Goal: Task Accomplishment & Management: Use online tool/utility

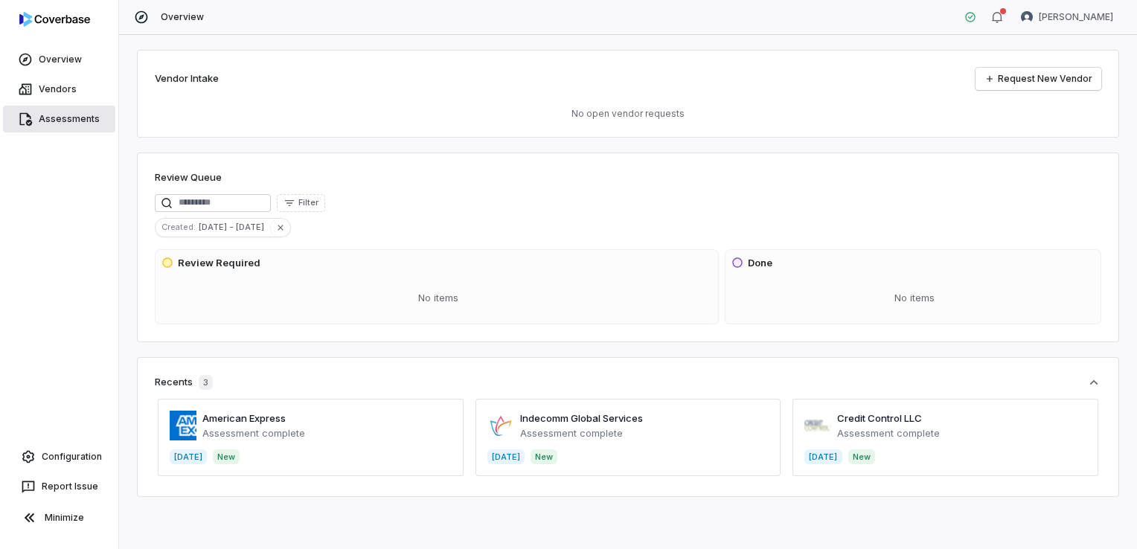
click at [74, 115] on span "Assessments" at bounding box center [69, 119] width 61 height 12
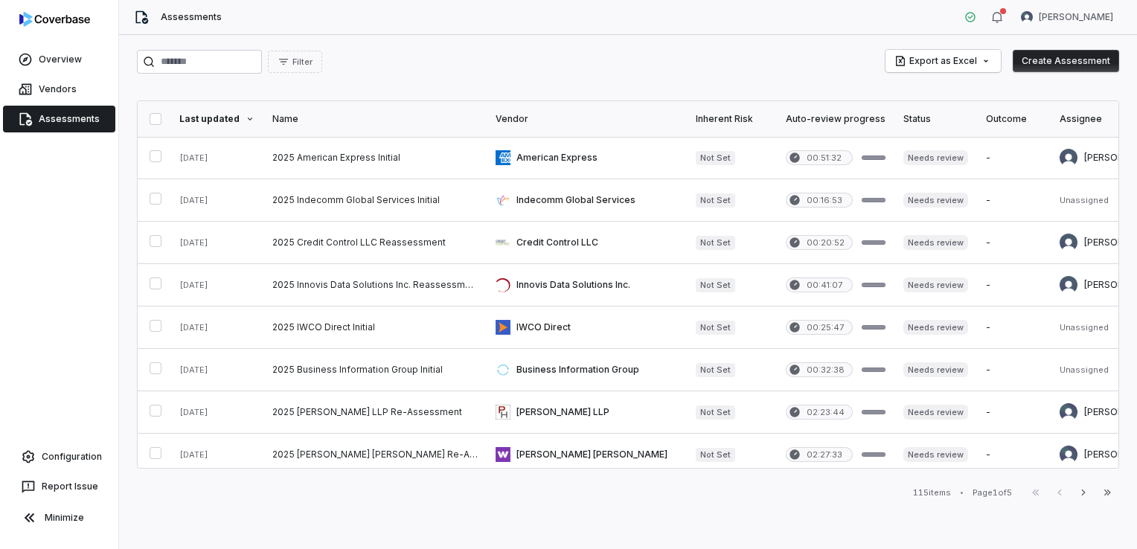
click at [1070, 65] on button "Create Assessment" at bounding box center [1066, 61] width 106 height 22
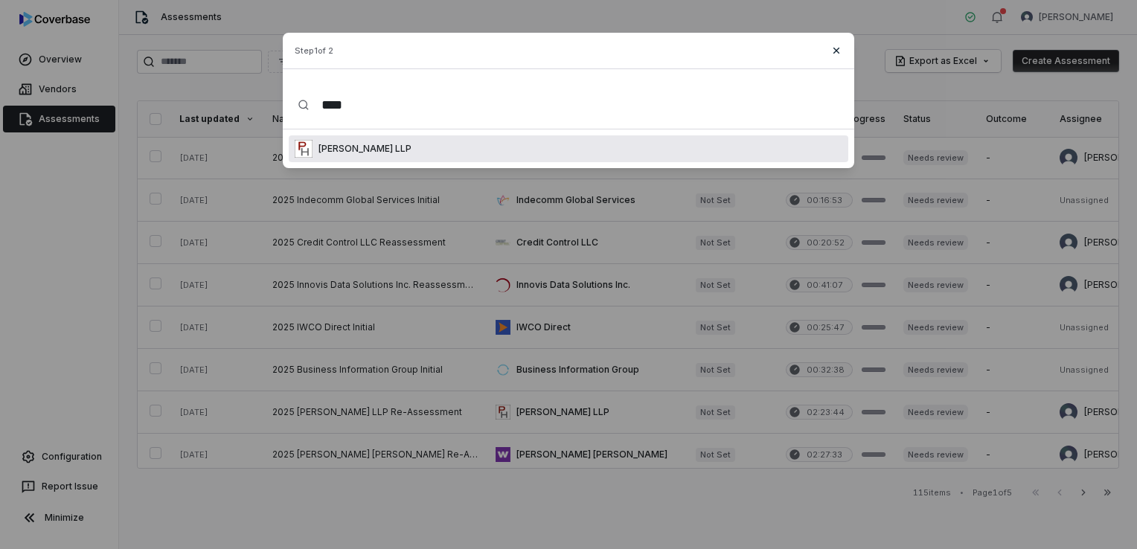
type input "****"
click at [839, 52] on icon "button" at bounding box center [837, 51] width 6 height 6
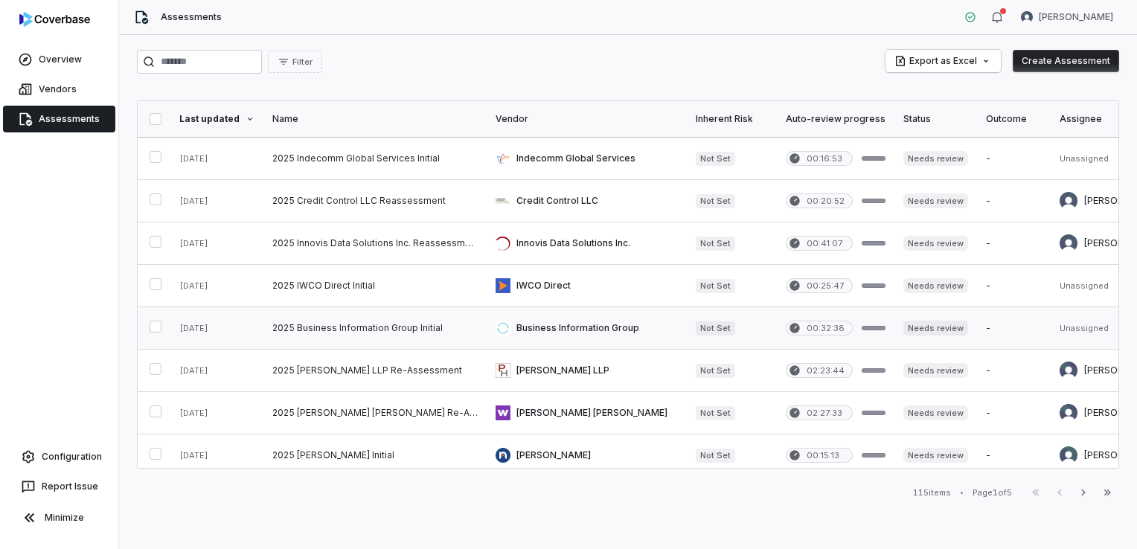
scroll to position [74, 0]
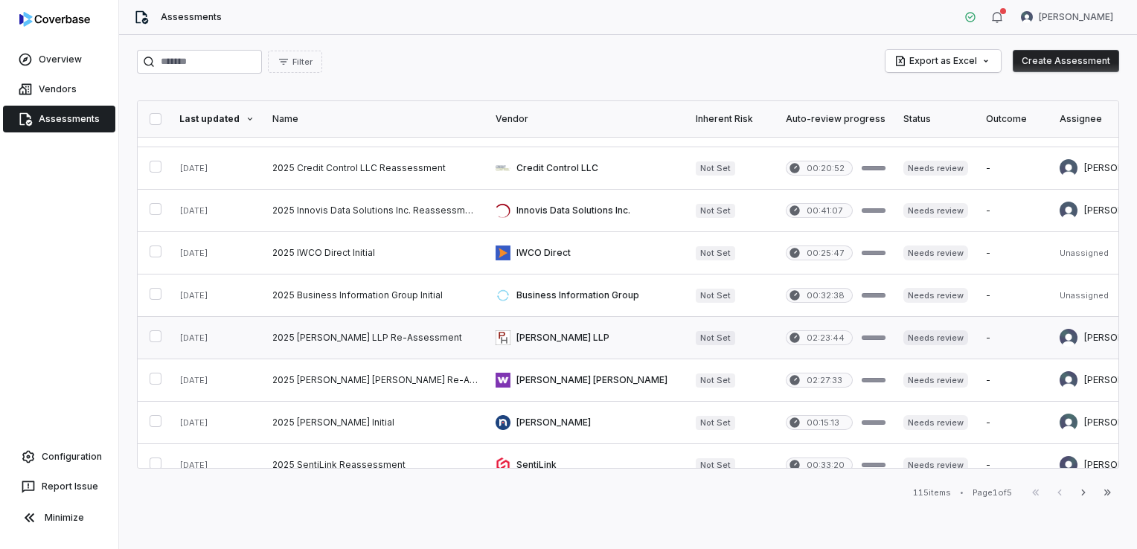
click at [457, 340] on link at bounding box center [375, 338] width 223 height 42
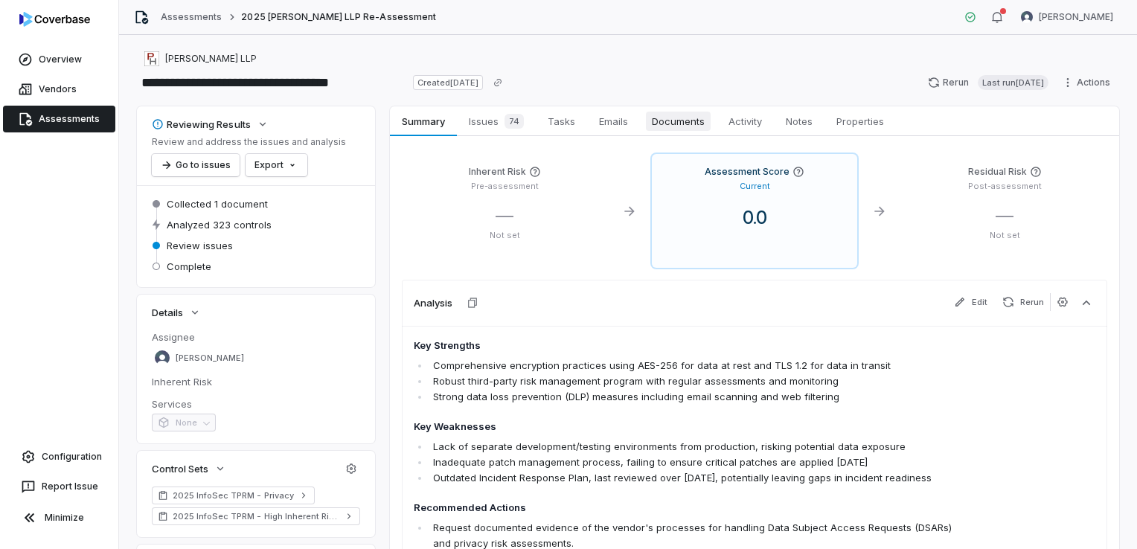
click at [680, 123] on span "Documents" at bounding box center [678, 121] width 65 height 19
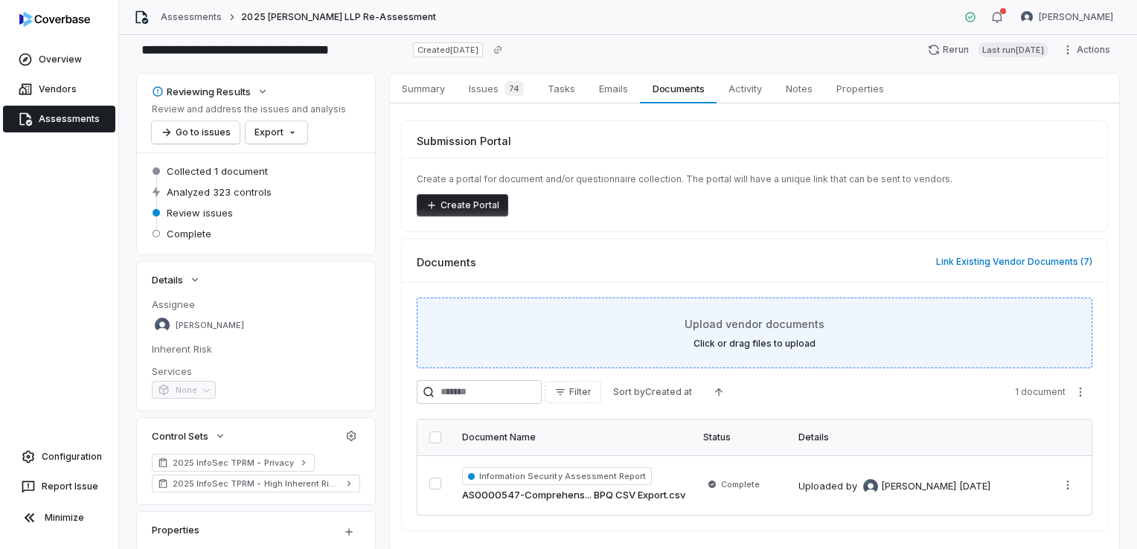
scroll to position [8, 0]
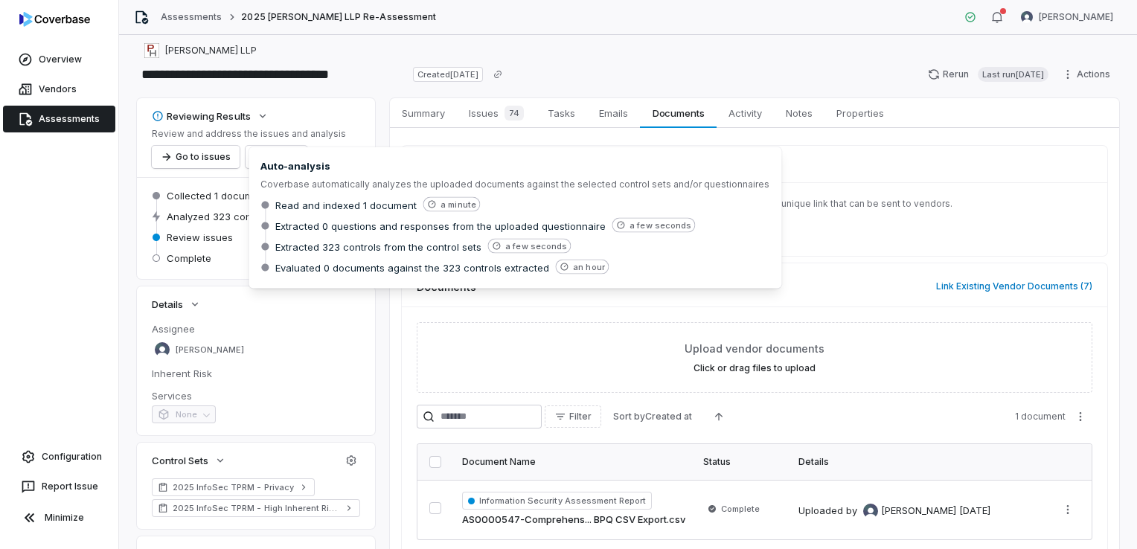
click at [223, 220] on span "Analyzed 323 controls" at bounding box center [219, 216] width 105 height 13
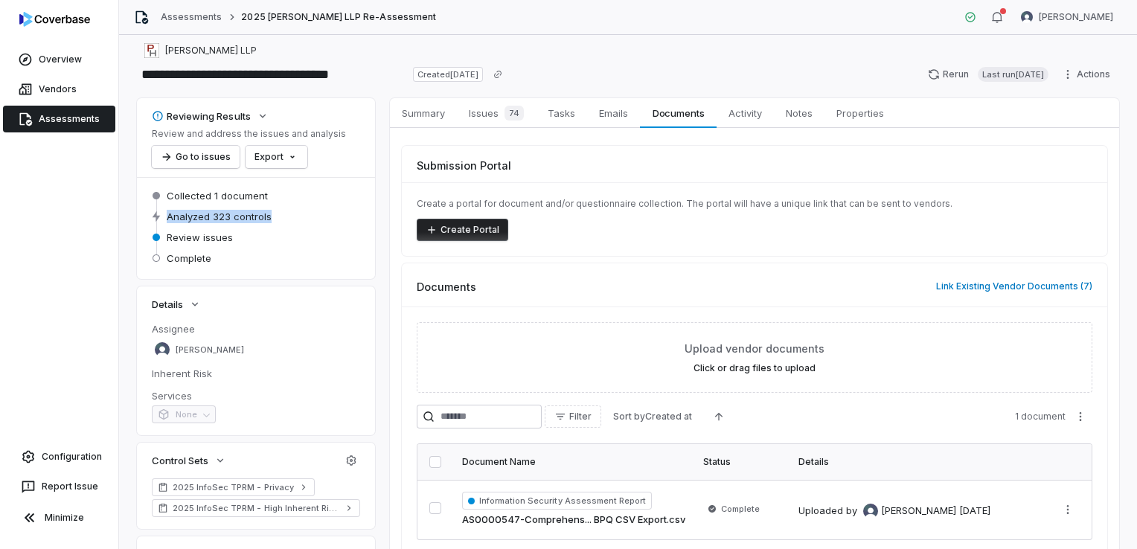
drag, startPoint x: 280, startPoint y: 218, endPoint x: 165, endPoint y: 224, distance: 115.5
click at [165, 224] on div "Analyzed 323 controls" at bounding box center [256, 217] width 208 height 18
drag, startPoint x: 165, startPoint y: 224, endPoint x: 272, endPoint y: 220, distance: 108.0
click at [272, 220] on div "Analyzed 323 controls" at bounding box center [256, 217] width 208 height 18
click at [268, 216] on span "Analyzed 323 controls" at bounding box center [219, 216] width 105 height 13
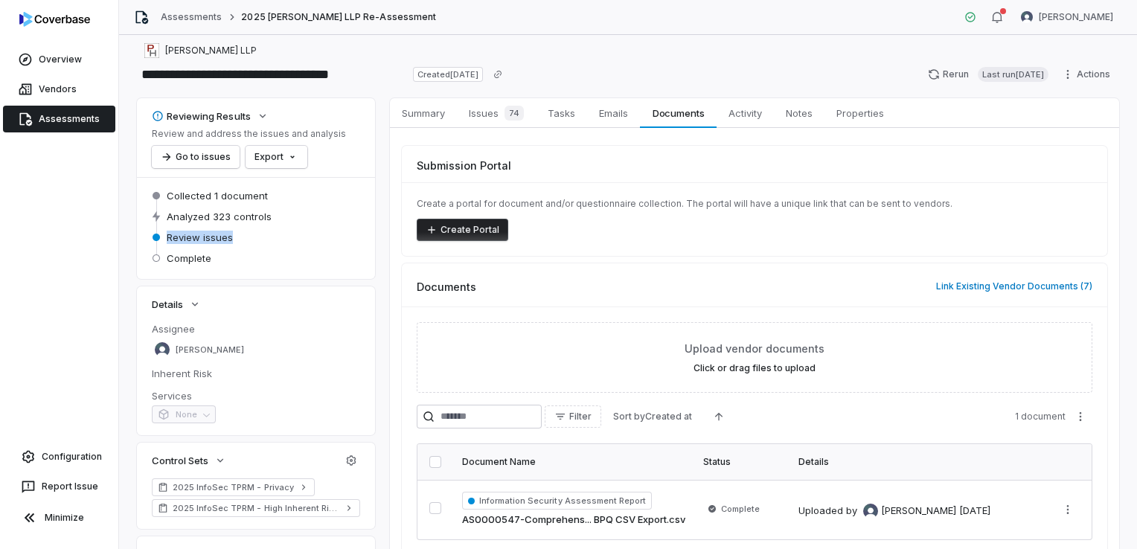
drag, startPoint x: 233, startPoint y: 238, endPoint x: 164, endPoint y: 243, distance: 69.4
click at [164, 243] on div "Review issues" at bounding box center [256, 238] width 208 height 18
drag, startPoint x: 164, startPoint y: 243, endPoint x: 240, endPoint y: 240, distance: 76.0
click at [240, 240] on div "Review issues" at bounding box center [256, 238] width 208 height 18
click at [232, 238] on div "Review issues" at bounding box center [256, 238] width 208 height 18
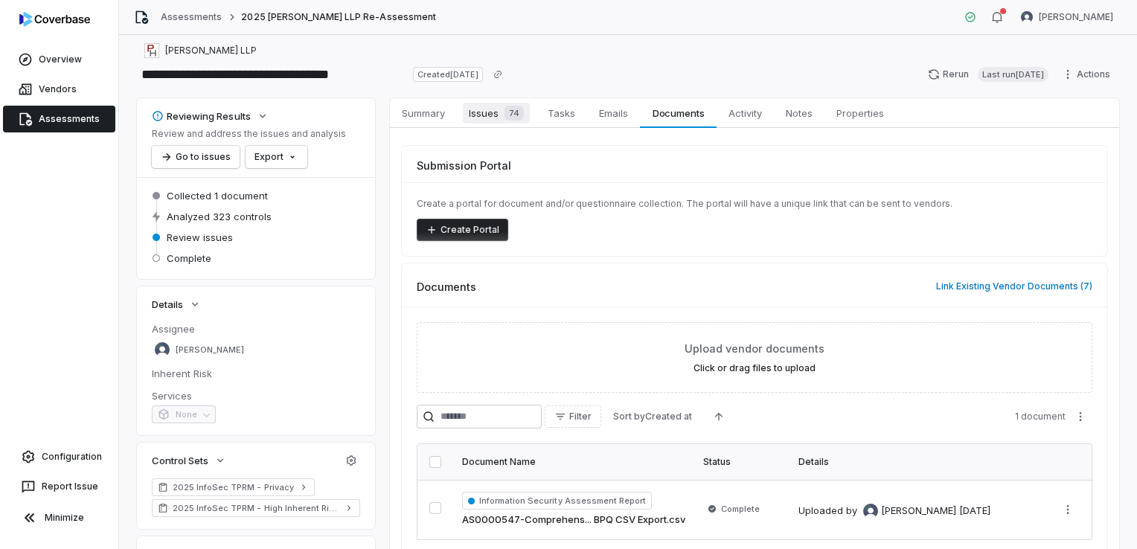
click at [527, 109] on span "Issues 74" at bounding box center [496, 113] width 67 height 21
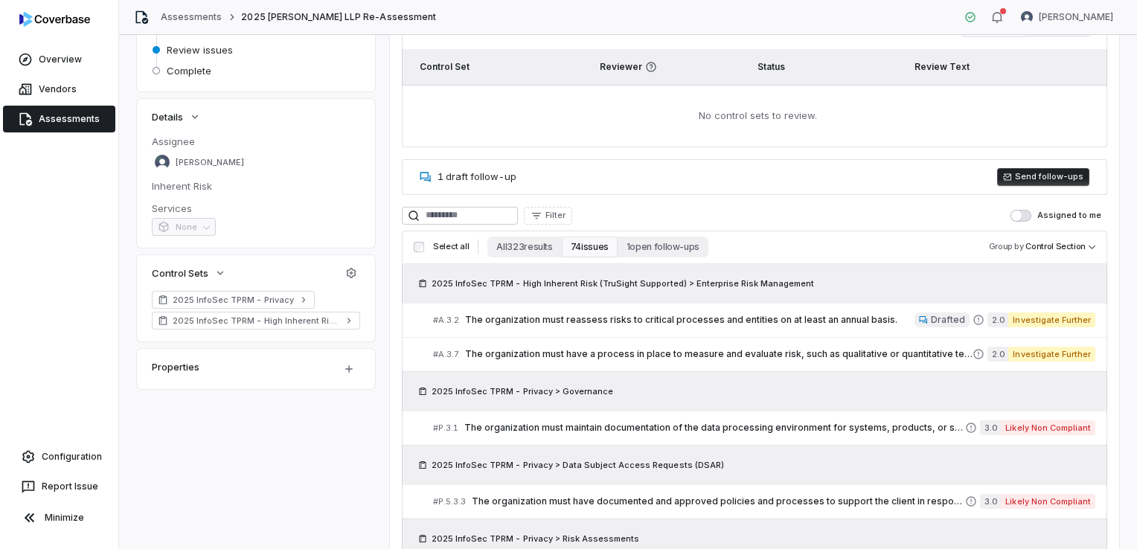
scroll to position [232, 0]
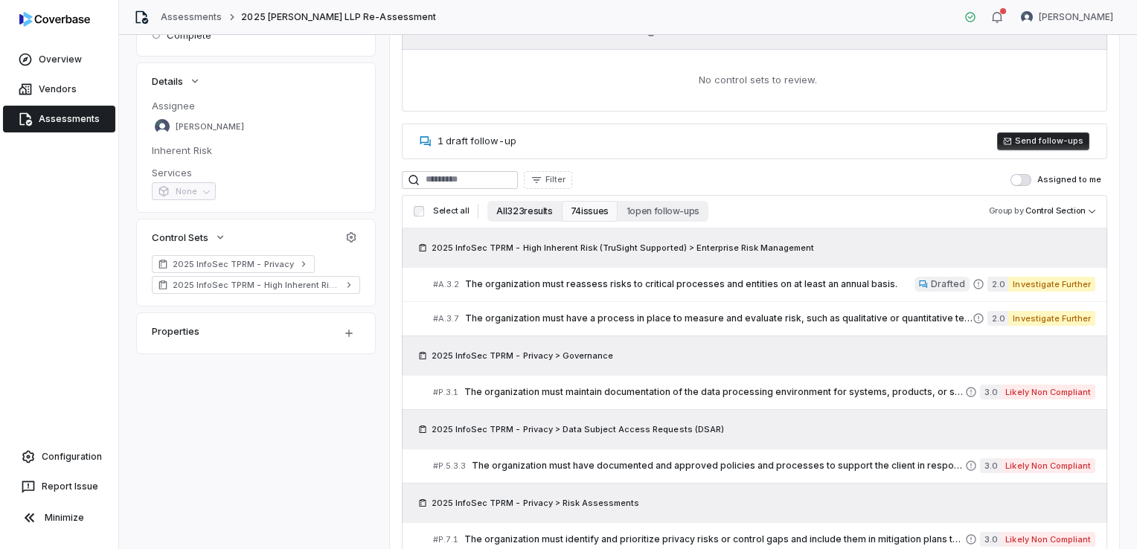
click at [524, 216] on button "All 323 results" at bounding box center [525, 211] width 74 height 21
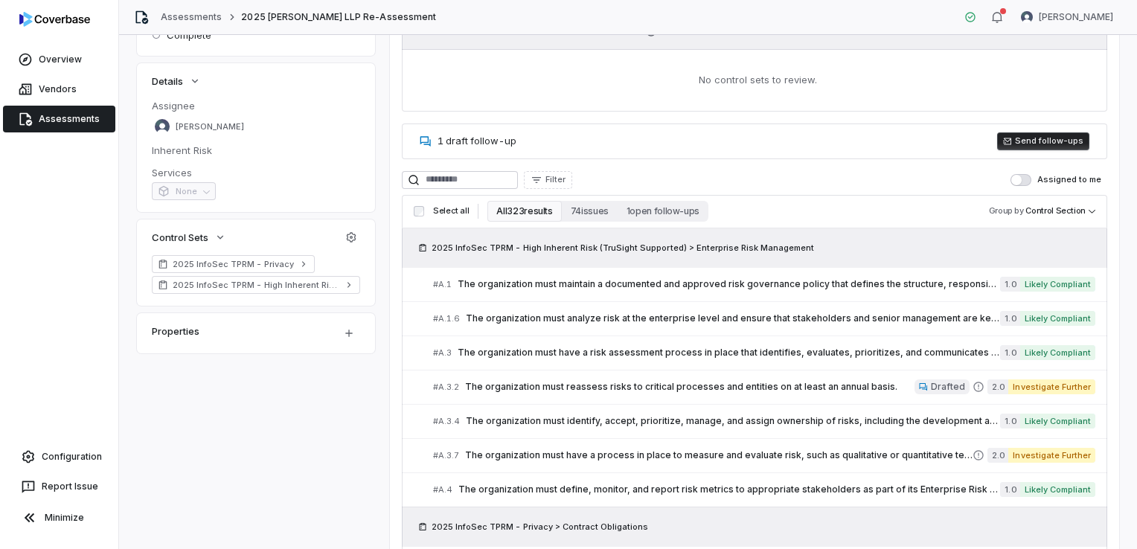
scroll to position [380, 0]
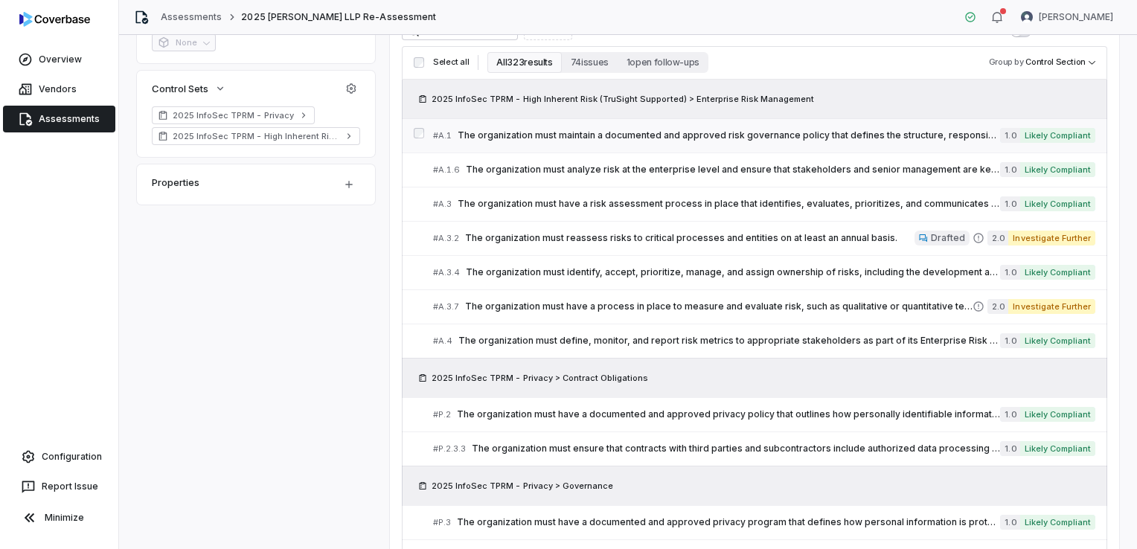
click at [814, 135] on span "The organization must maintain a documented and approved risk governance policy…" at bounding box center [729, 136] width 543 height 12
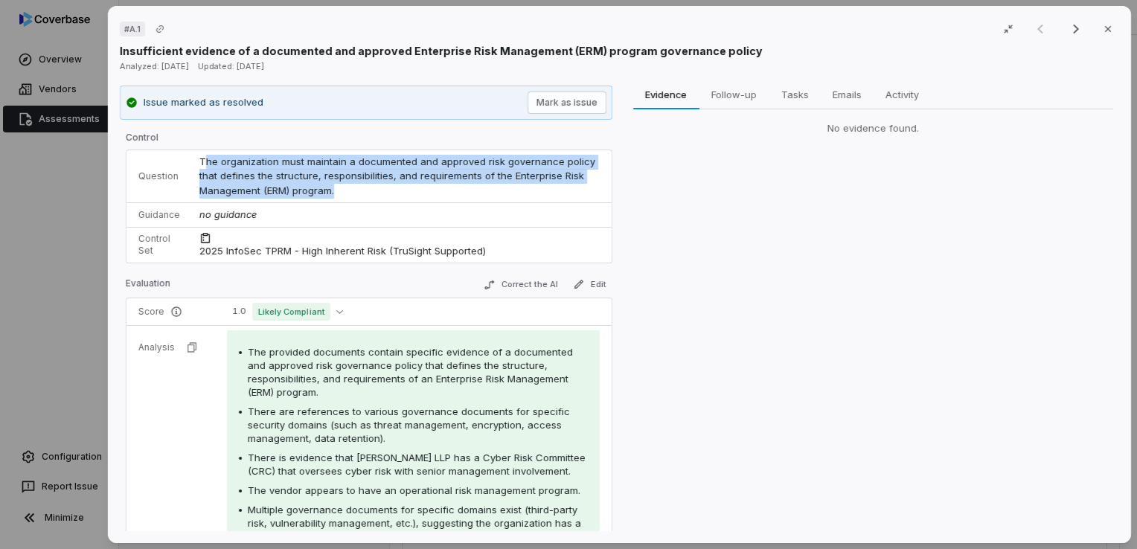
drag, startPoint x: 365, startPoint y: 189, endPoint x: 202, endPoint y: 165, distance: 164.8
click at [202, 165] on td "The organization must maintain a documented and approved risk governance policy…" at bounding box center [401, 176] width 421 height 53
drag, startPoint x: 202, startPoint y: 165, endPoint x: 313, endPoint y: 179, distance: 112.6
click at [313, 179] on span "The organization must maintain a documented and approved risk governance policy…" at bounding box center [399, 176] width 399 height 41
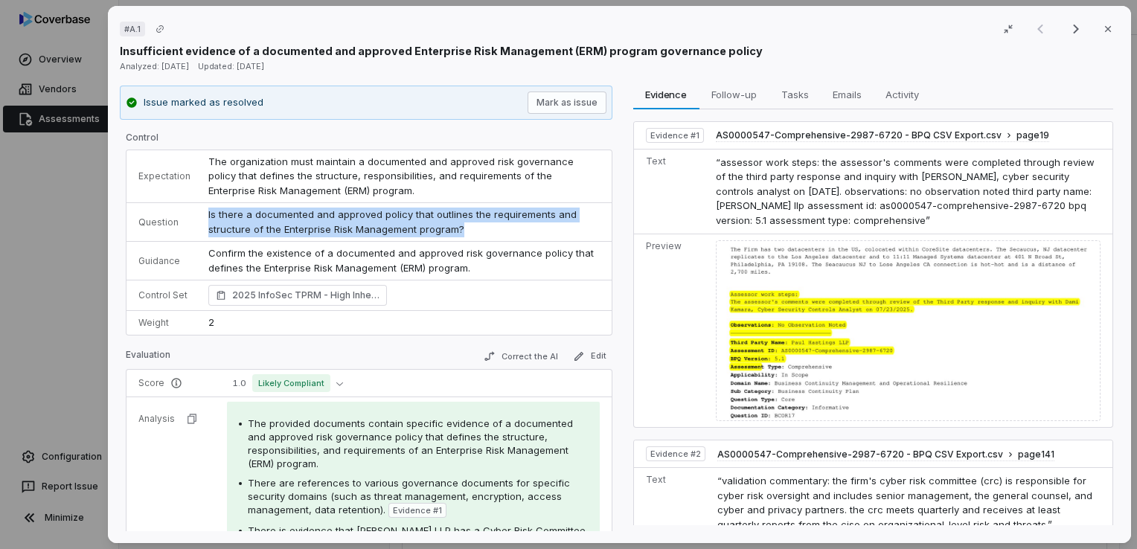
drag, startPoint x: 459, startPoint y: 224, endPoint x: 195, endPoint y: 216, distance: 263.7
click at [195, 216] on tr "Question Is there a documented and approved policy that outlines the requiremen…" at bounding box center [369, 222] width 485 height 39
click at [459, 221] on td "Is there a documented and approved policy that outlines the requirements and st…" at bounding box center [406, 222] width 412 height 39
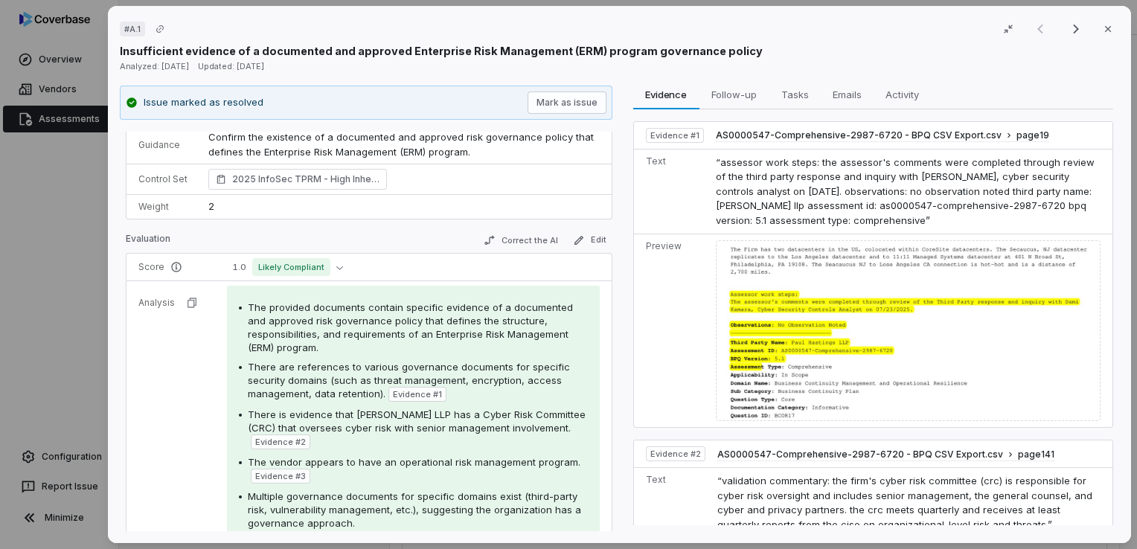
scroll to position [149, 0]
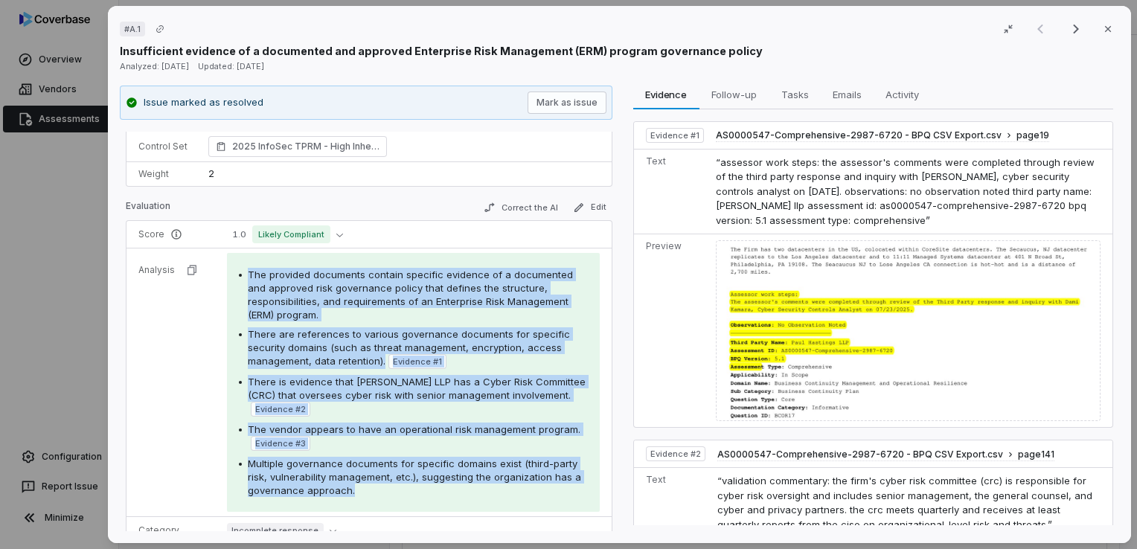
drag, startPoint x: 400, startPoint y: 485, endPoint x: 229, endPoint y: 284, distance: 264.0
click at [229, 284] on div "The provided documents contain specific evidence of a documented and approved r…" at bounding box center [413, 382] width 373 height 259
click at [519, 397] on span "There is evidence that [PERSON_NAME] LLP has a Cyber Risk Committee (CRC) that …" at bounding box center [417, 388] width 338 height 25
drag, startPoint x: 430, startPoint y: 485, endPoint x: 236, endPoint y: 282, distance: 281.2
click at [236, 282] on div "The provided documents contain specific evidence of a documented and approved r…" at bounding box center [413, 382] width 373 height 259
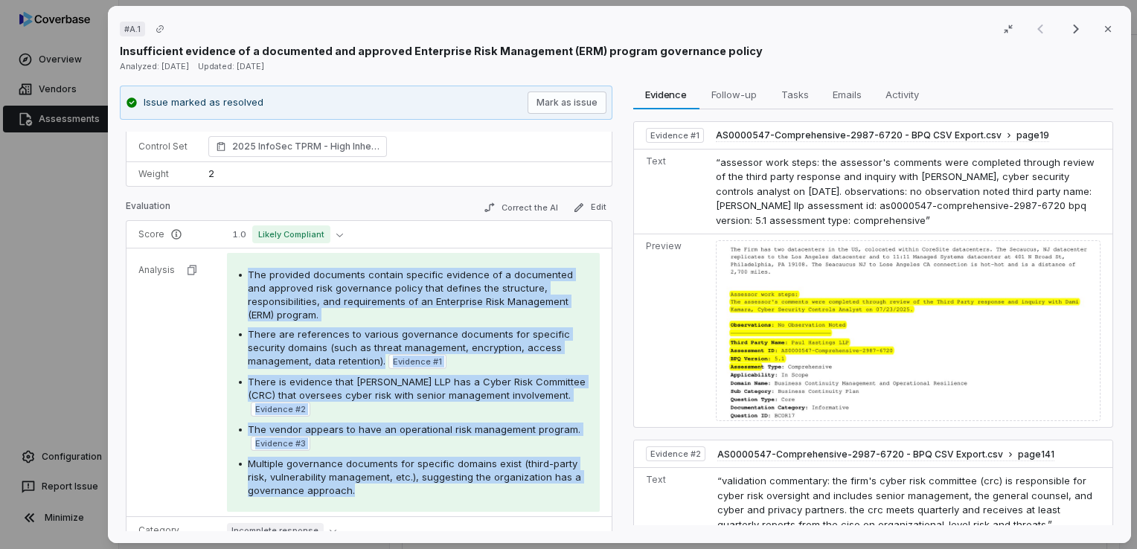
click at [570, 293] on div "The provided documents contain specific evidence of a documented and approved r…" at bounding box center [418, 295] width 340 height 54
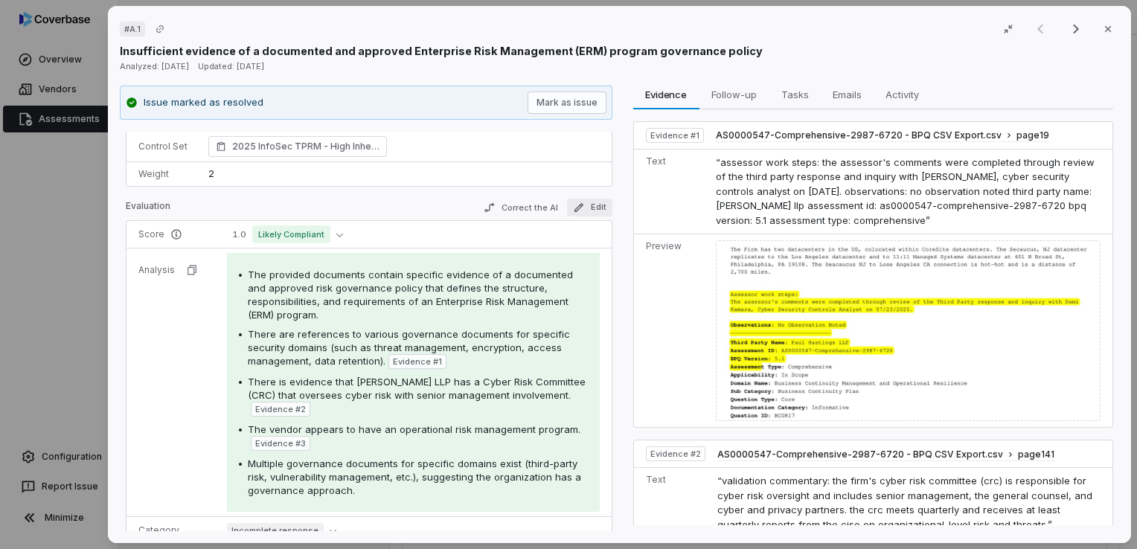
click at [584, 204] on button "Edit" at bounding box center [589, 208] width 45 height 18
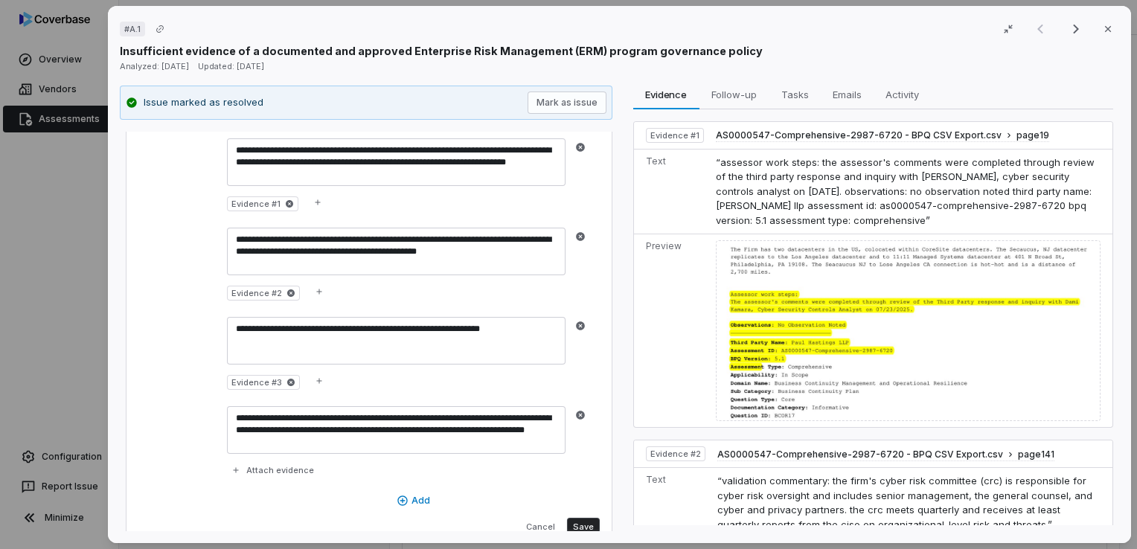
scroll to position [372, 0]
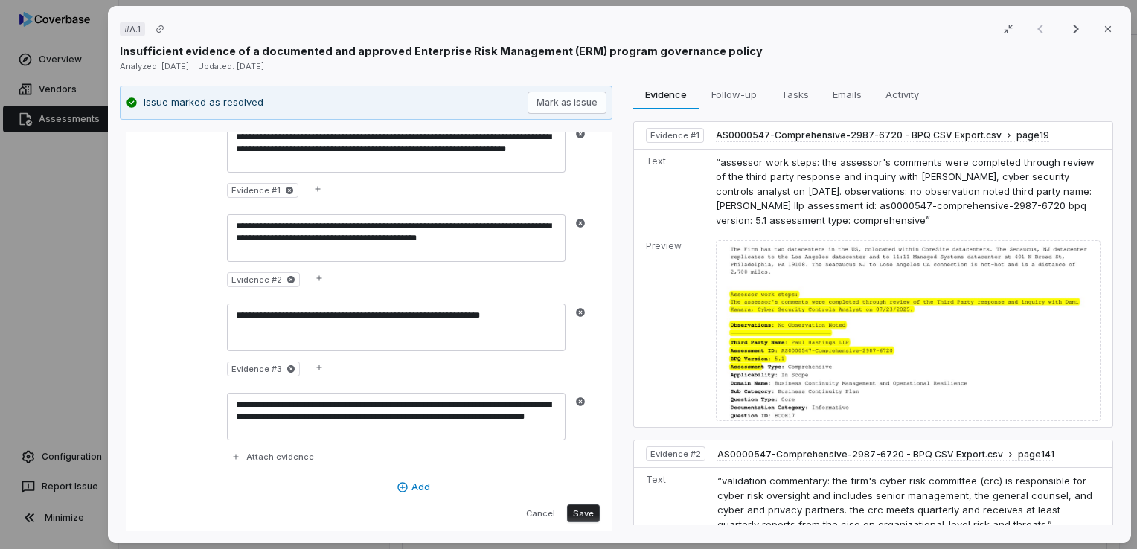
click at [572, 511] on button "Save" at bounding box center [583, 514] width 33 height 18
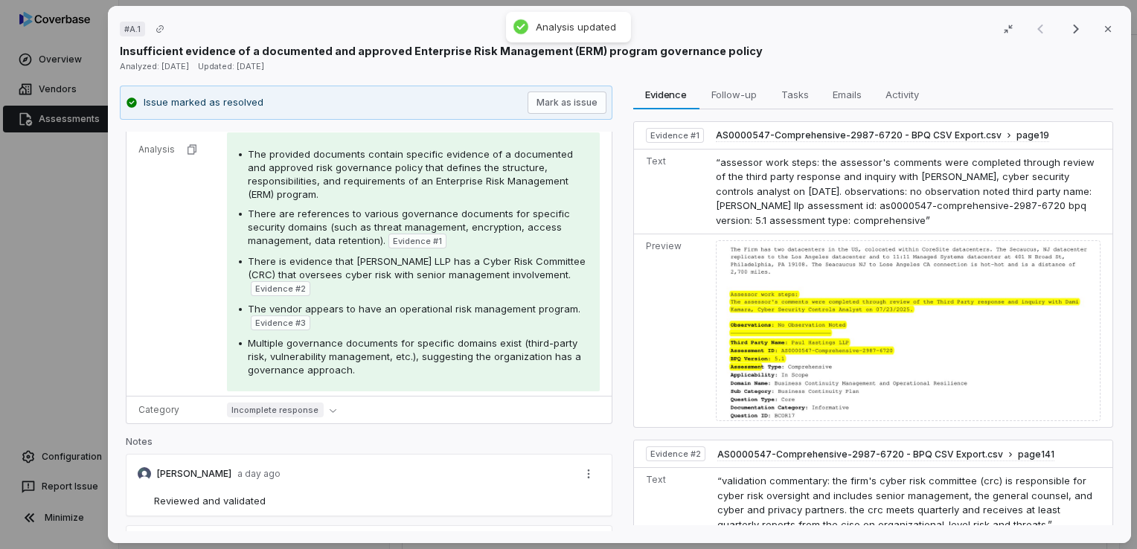
scroll to position [178, 0]
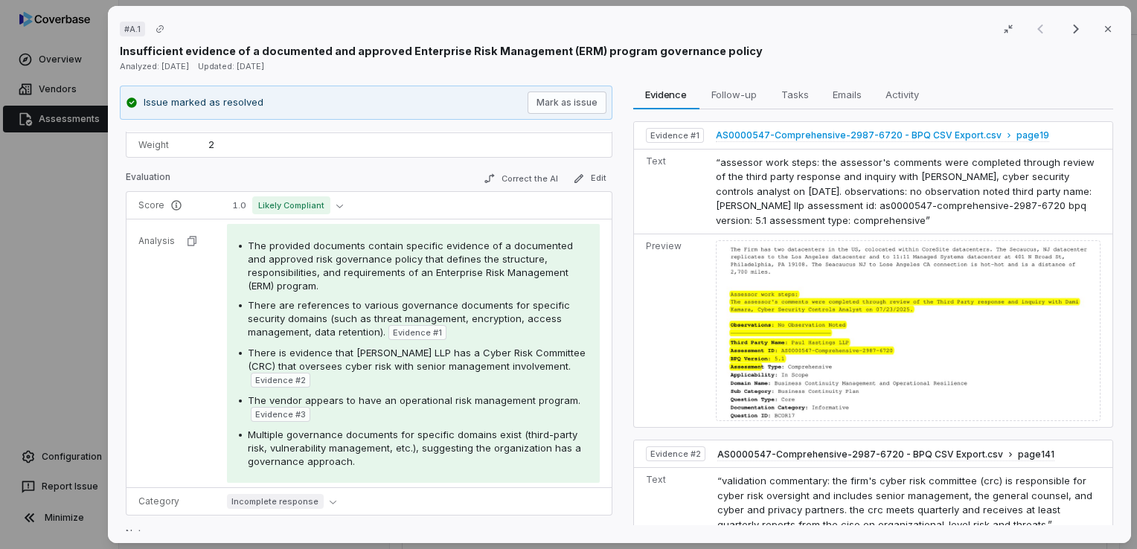
click at [803, 131] on span "AS0000547-Comprehensive-2987-6720 - BPQ CSV Export.csv" at bounding box center [859, 136] width 286 height 12
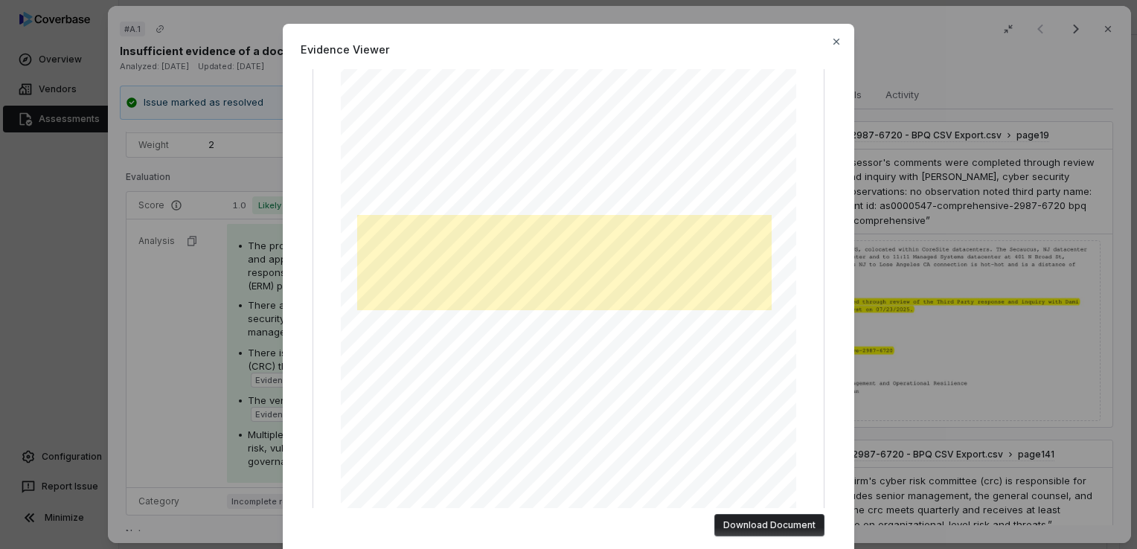
scroll to position [183, 0]
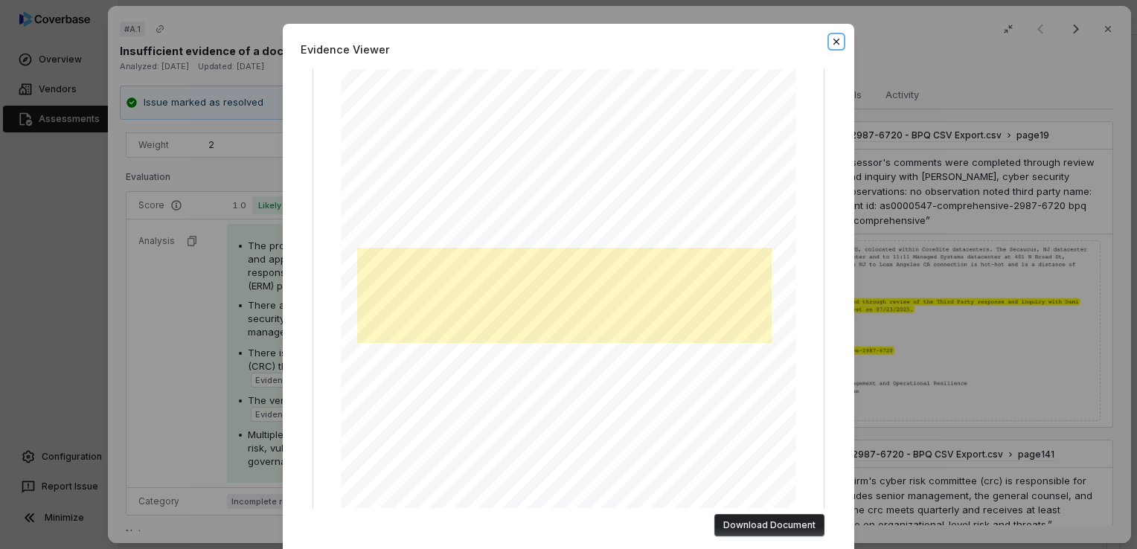
click at [834, 40] on icon "button" at bounding box center [837, 42] width 6 height 6
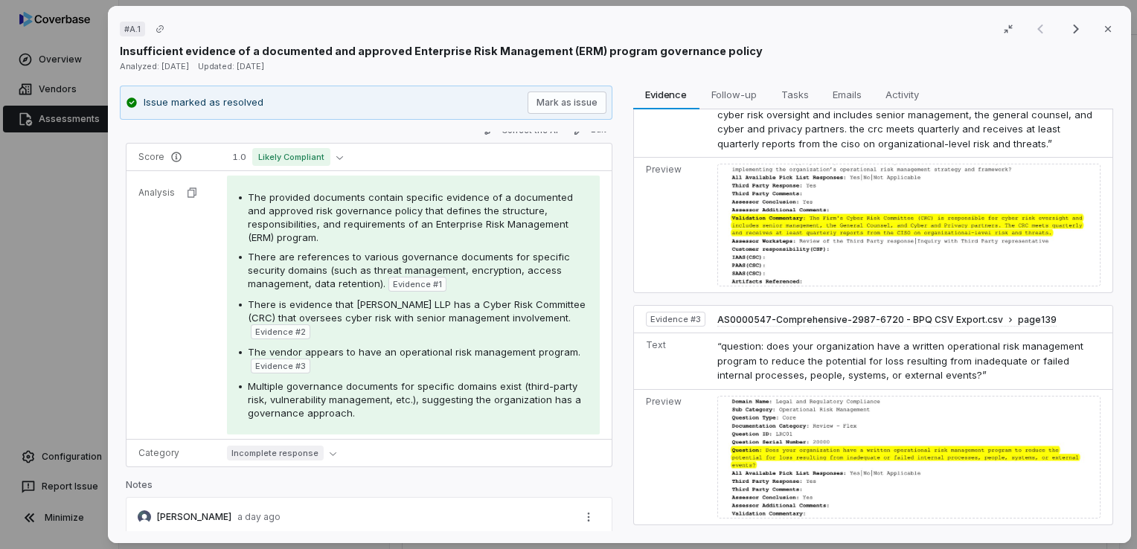
scroll to position [327, 0]
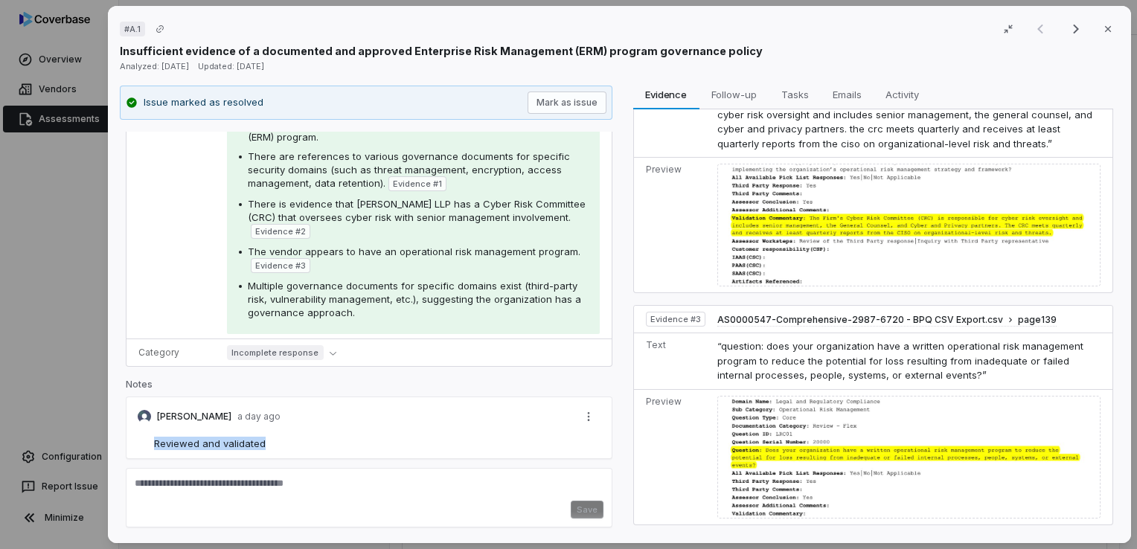
drag, startPoint x: 282, startPoint y: 438, endPoint x: 146, endPoint y: 443, distance: 136.3
click at [146, 443] on div "Reviewed and validated" at bounding box center [369, 443] width 469 height 13
drag, startPoint x: 146, startPoint y: 443, endPoint x: 281, endPoint y: 437, distance: 135.6
click at [283, 437] on div "Reviewed and validated" at bounding box center [379, 443] width 450 height 13
click at [276, 439] on div "Reviewed and validated" at bounding box center [379, 443] width 450 height 13
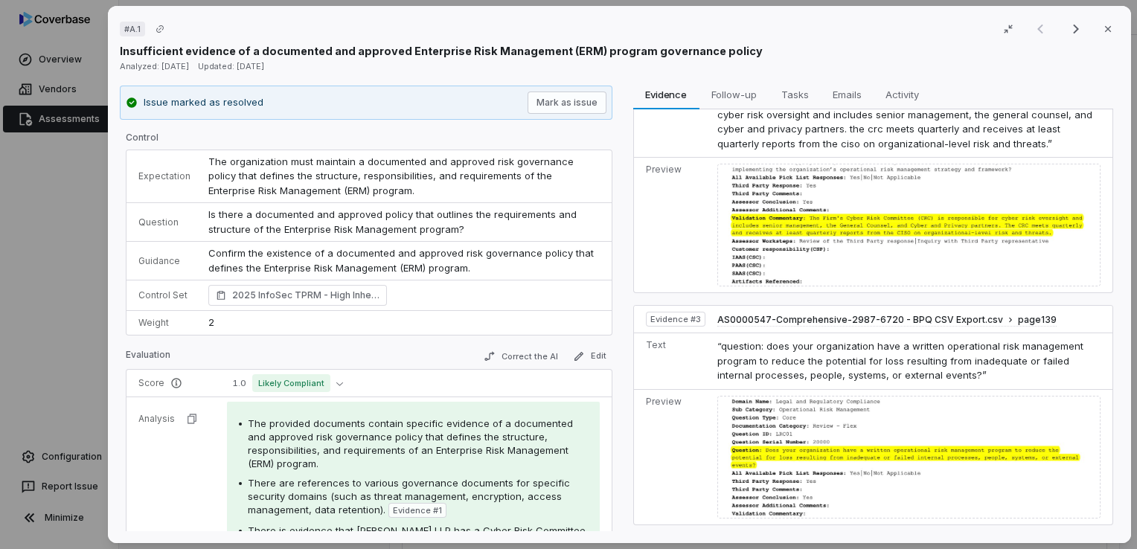
scroll to position [0, 0]
click at [1102, 31] on icon "button" at bounding box center [1108, 29] width 12 height 12
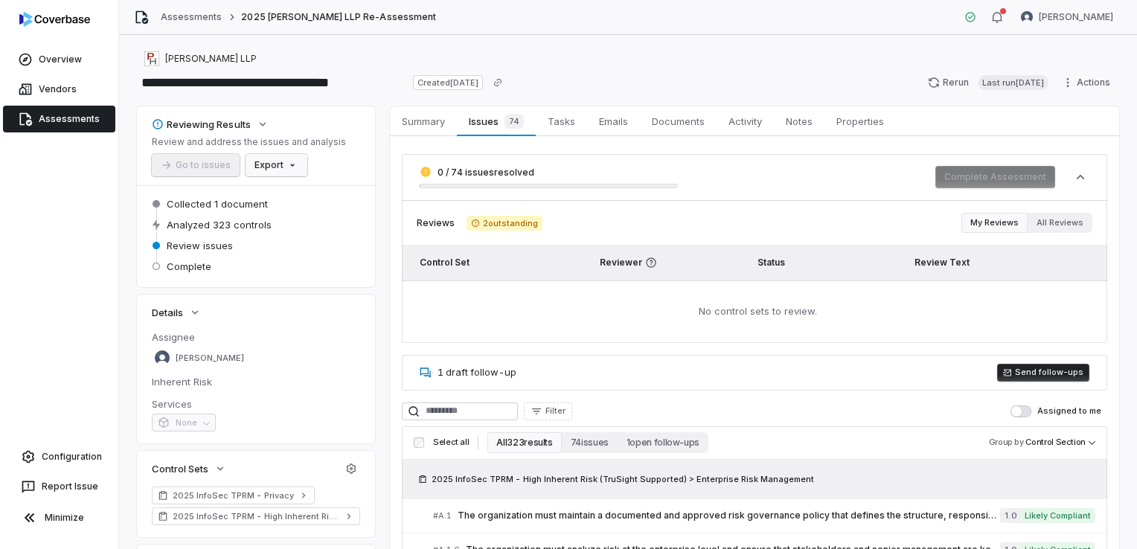
click at [287, 159] on html "**********" at bounding box center [568, 274] width 1137 height 549
click at [384, 210] on html "**********" at bounding box center [568, 274] width 1137 height 549
click at [292, 167] on html "**********" at bounding box center [568, 274] width 1137 height 549
click at [301, 216] on div "Export as Excel" at bounding box center [301, 221] width 105 height 24
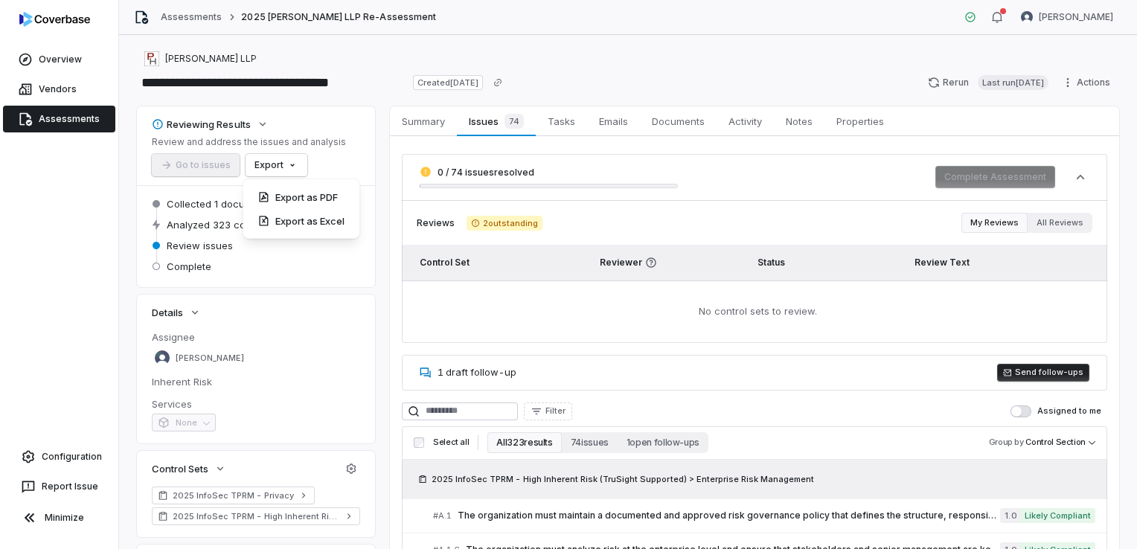
click at [745, 80] on html "**********" at bounding box center [568, 274] width 1137 height 549
